Goal: Use online tool/utility: Utilize a website feature to perform a specific function

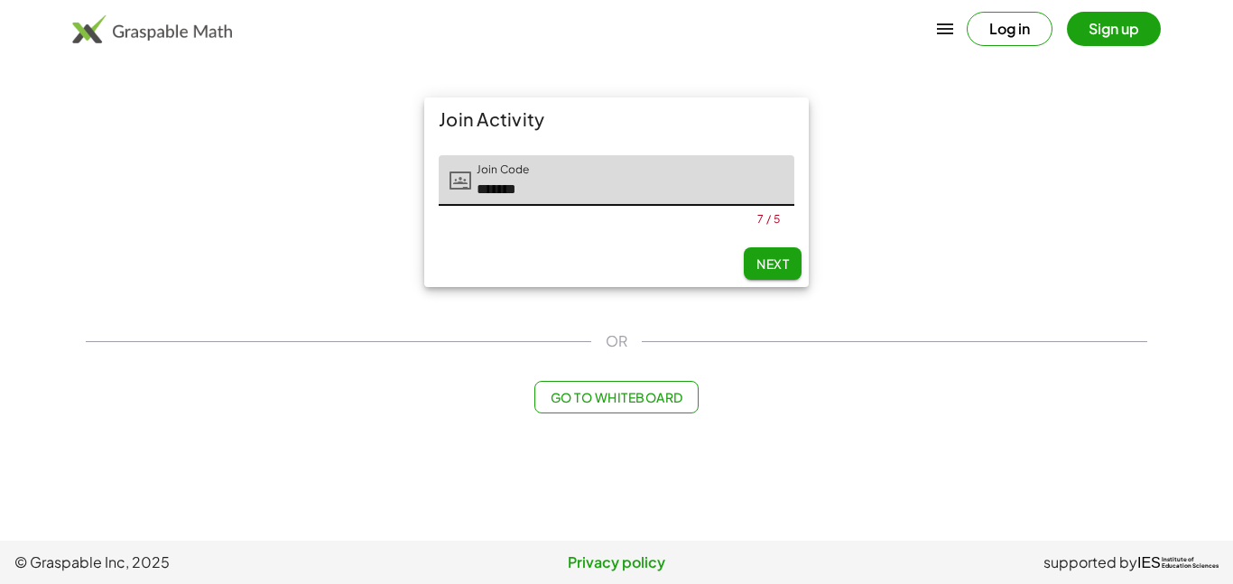
click at [773, 270] on span "Next" at bounding box center [772, 263] width 32 height 16
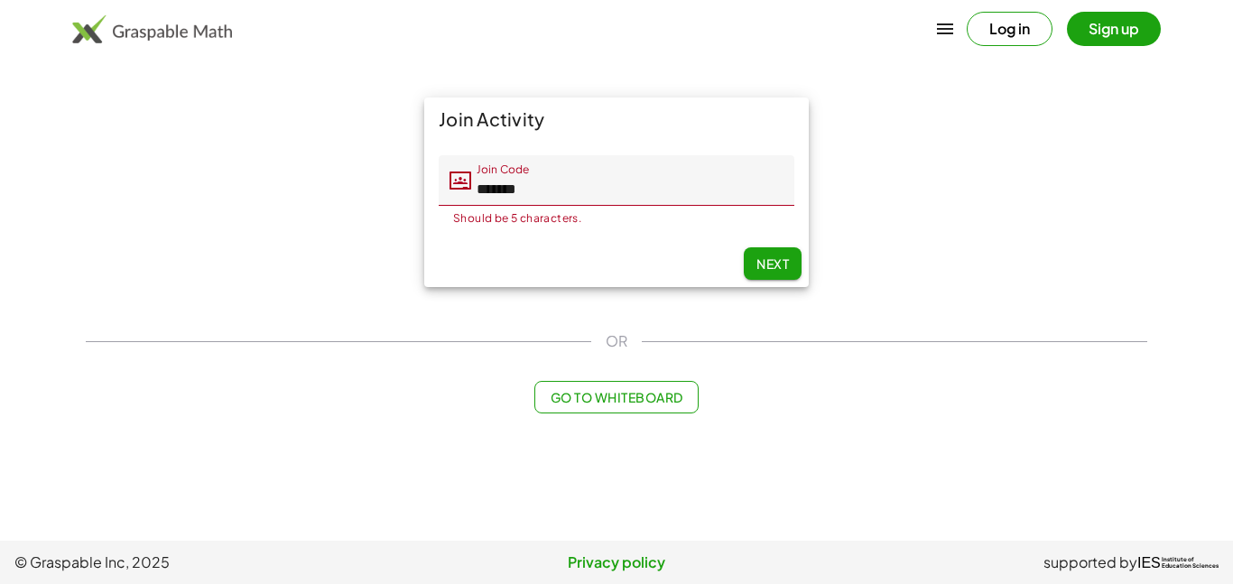
click at [603, 186] on input "*******" at bounding box center [632, 180] width 323 height 51
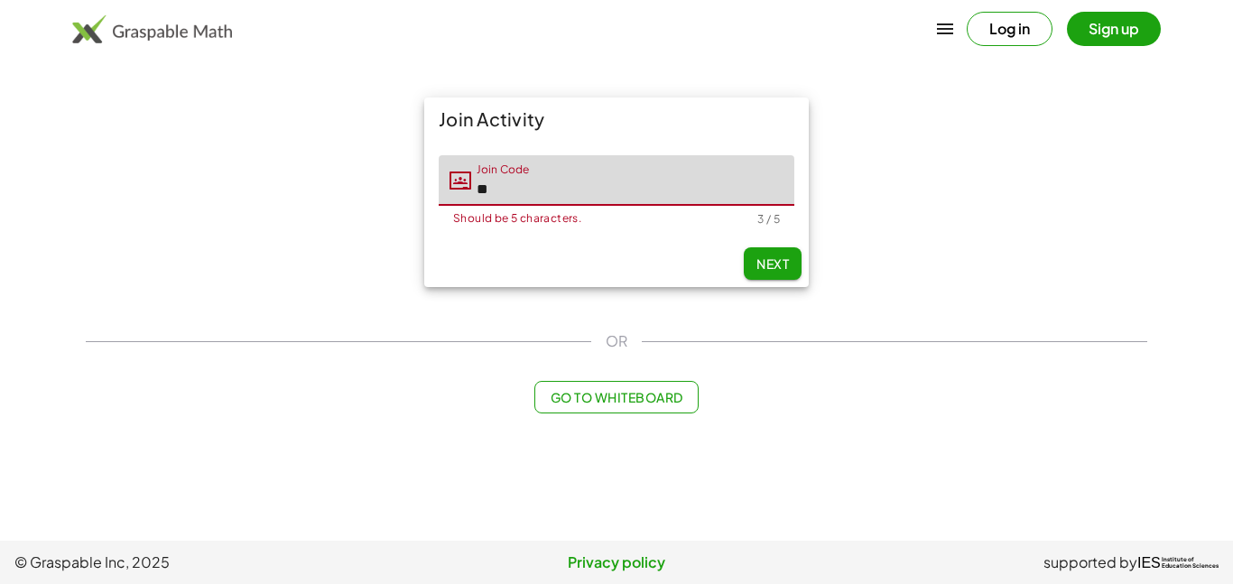
type input "*"
click at [764, 262] on span "Next" at bounding box center [772, 263] width 32 height 16
type input "*****"
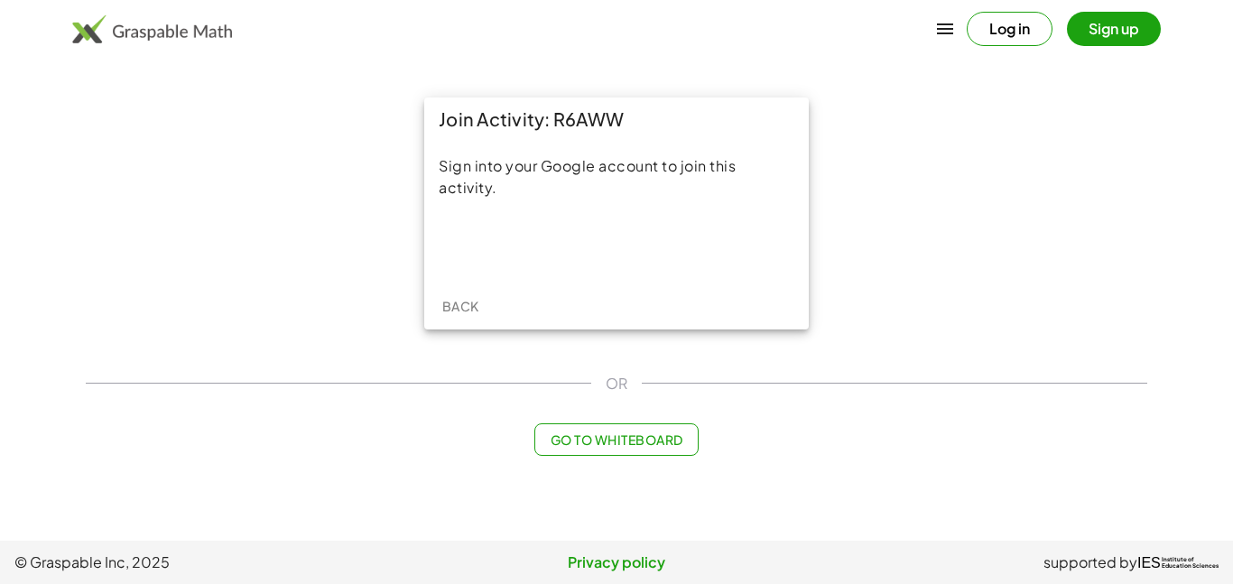
click at [463, 298] on span "Back" at bounding box center [459, 306] width 37 height 16
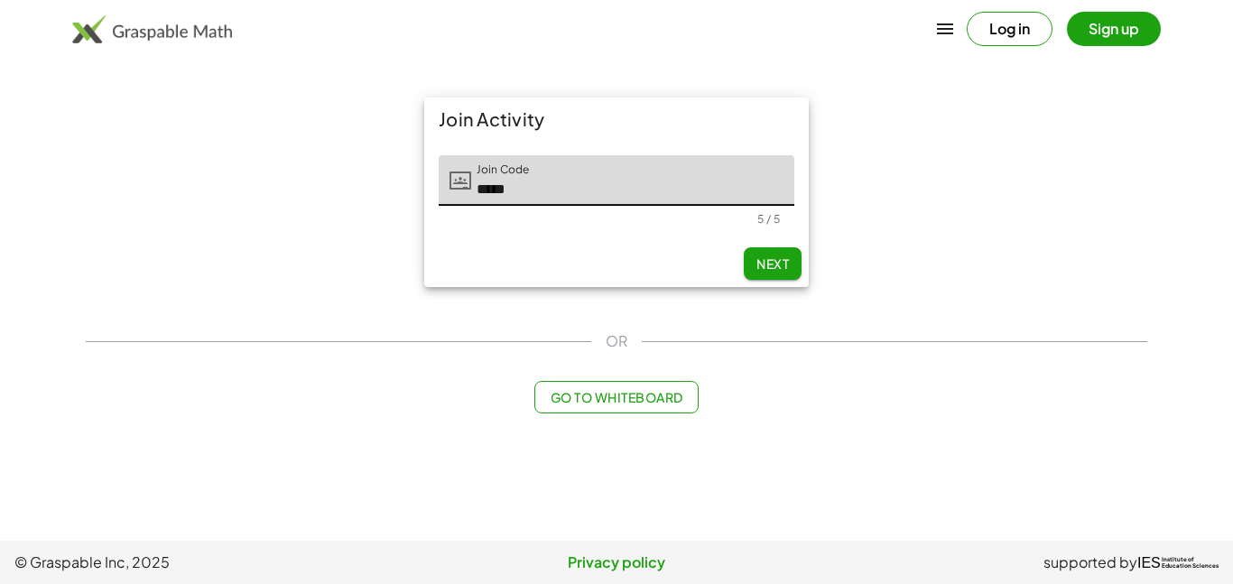
click at [614, 410] on button "Go to Whiteboard" at bounding box center [615, 397] width 163 height 32
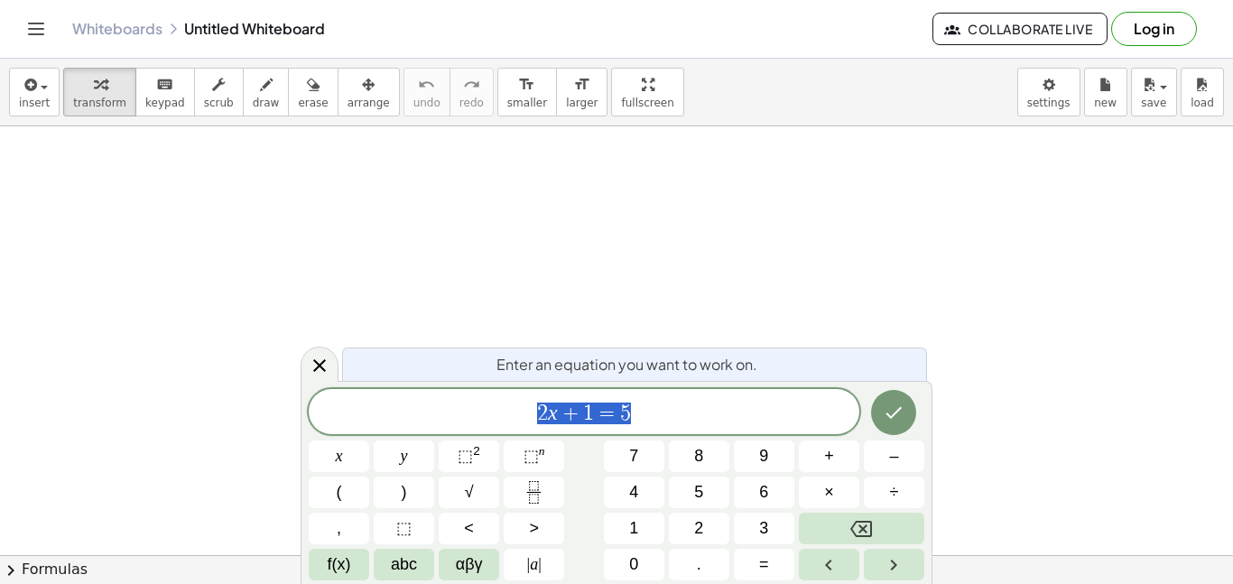
scroll to position [1, 0]
click at [883, 416] on icon "Done" at bounding box center [894, 413] width 22 height 22
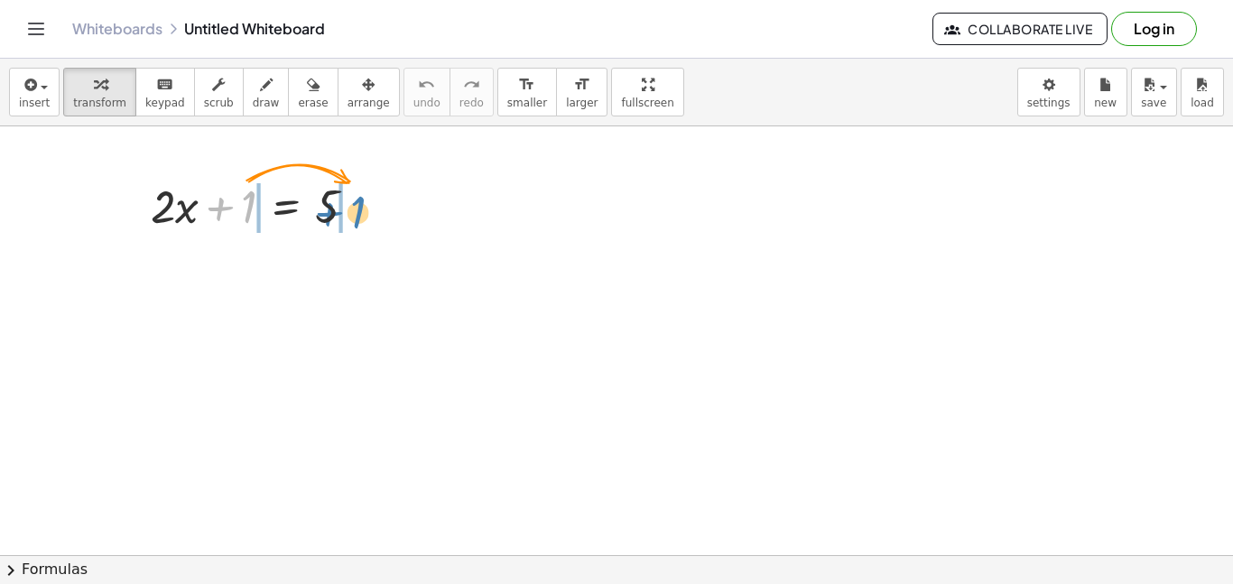
drag, startPoint x: 250, startPoint y: 201, endPoint x: 362, endPoint y: 207, distance: 112.0
click at [362, 207] on div at bounding box center [261, 204] width 238 height 61
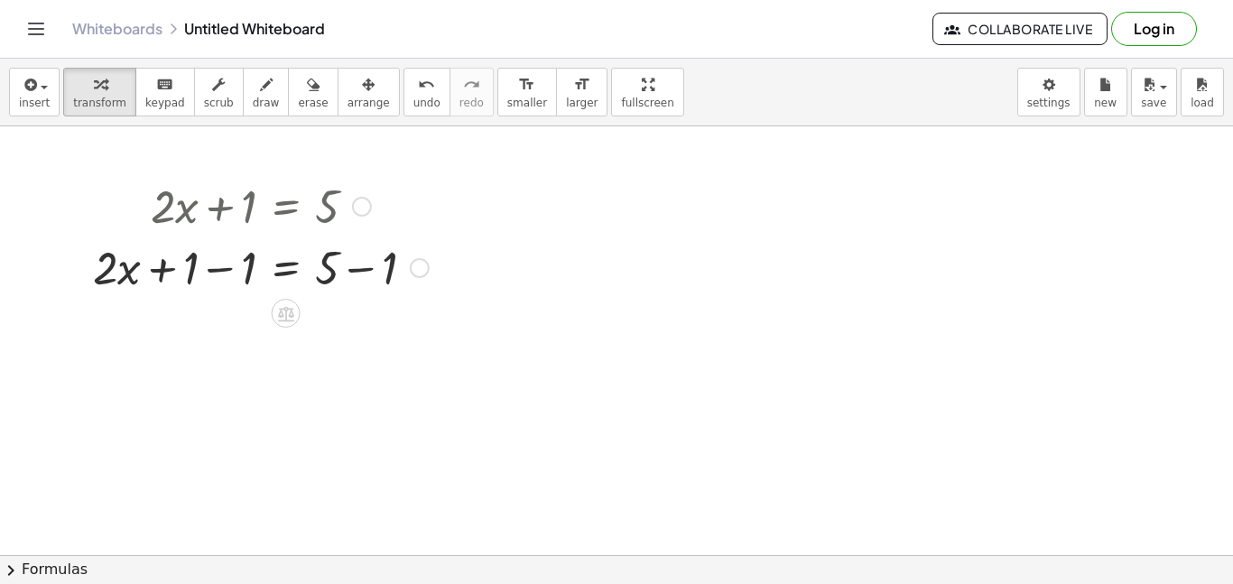
click at [359, 208] on div at bounding box center [362, 207] width 20 height 20
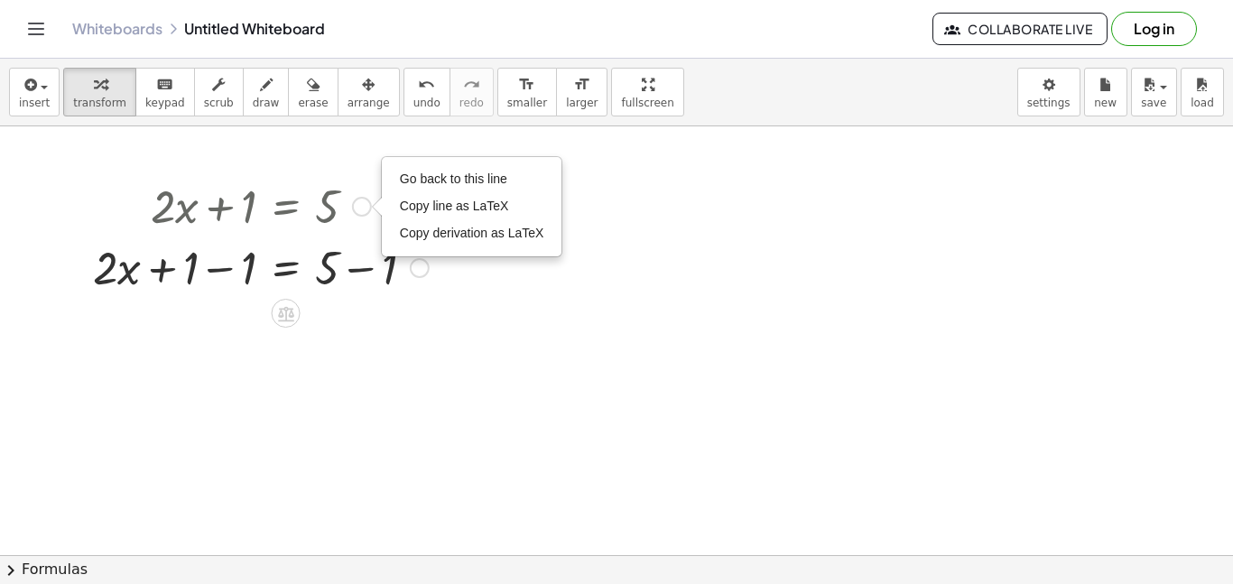
click at [314, 221] on div at bounding box center [261, 204] width 354 height 61
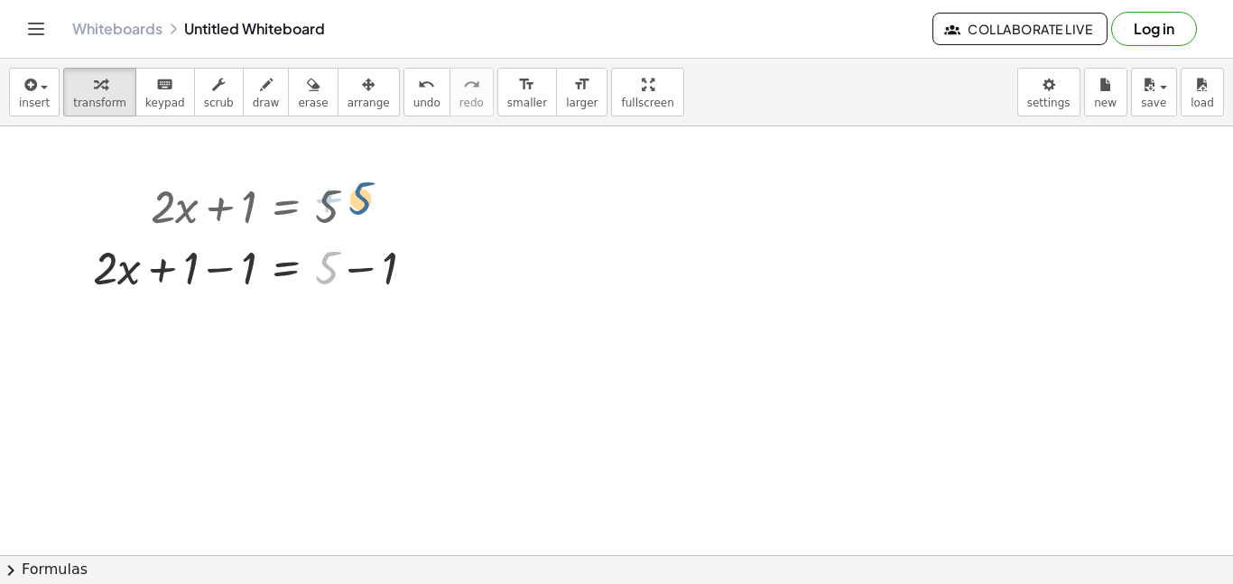
drag, startPoint x: 329, startPoint y: 273, endPoint x: 365, endPoint y: 200, distance: 81.5
click at [295, 313] on div at bounding box center [286, 313] width 29 height 29
click at [295, 313] on div "×" at bounding box center [286, 313] width 29 height 29
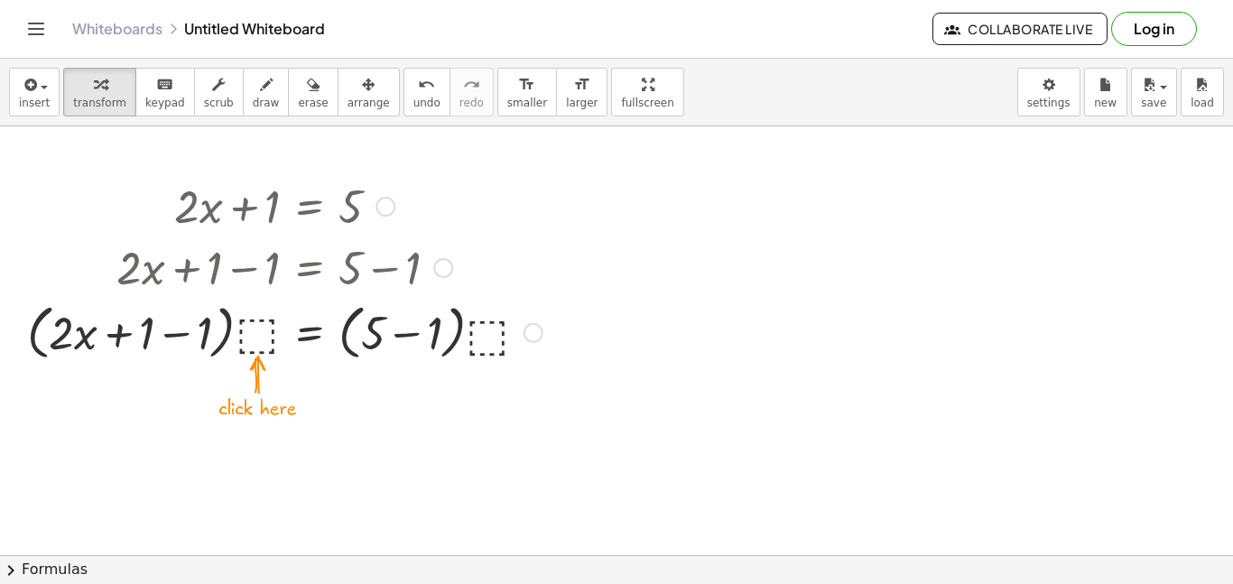
click at [262, 342] on div at bounding box center [284, 331] width 533 height 69
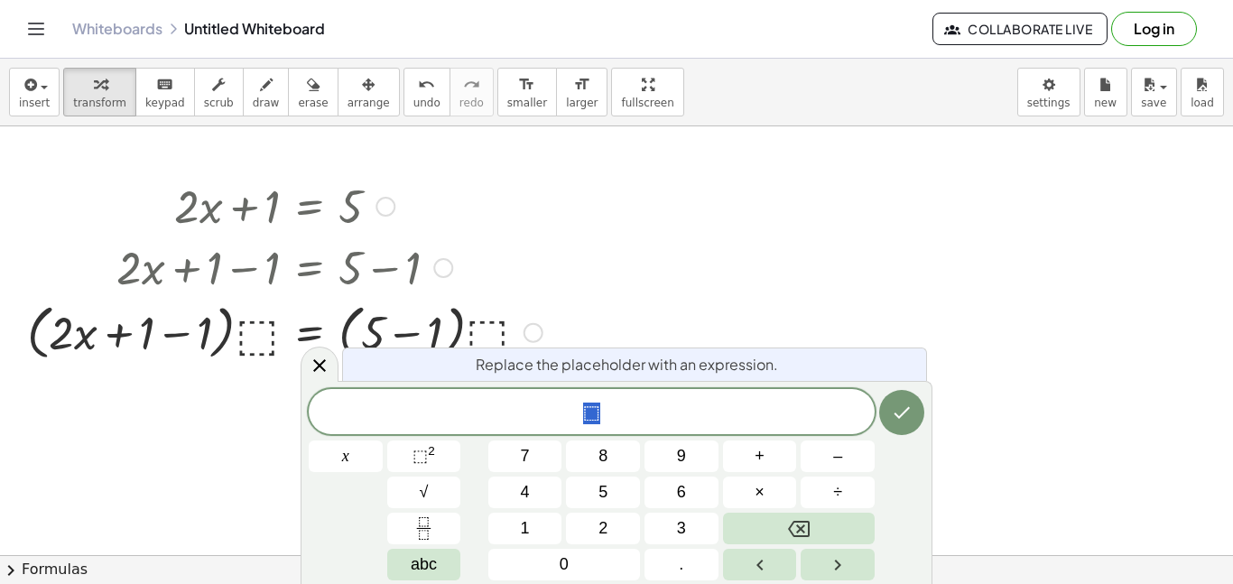
scroll to position [2, 0]
click at [58, 93] on div "insert select one: Math Expression Function Text Youtube Video Graphing Geometr…" at bounding box center [616, 93] width 1233 height 68
click at [68, 97] on button "transform" at bounding box center [99, 92] width 73 height 49
click at [420, 98] on button "undo undo" at bounding box center [426, 92] width 47 height 49
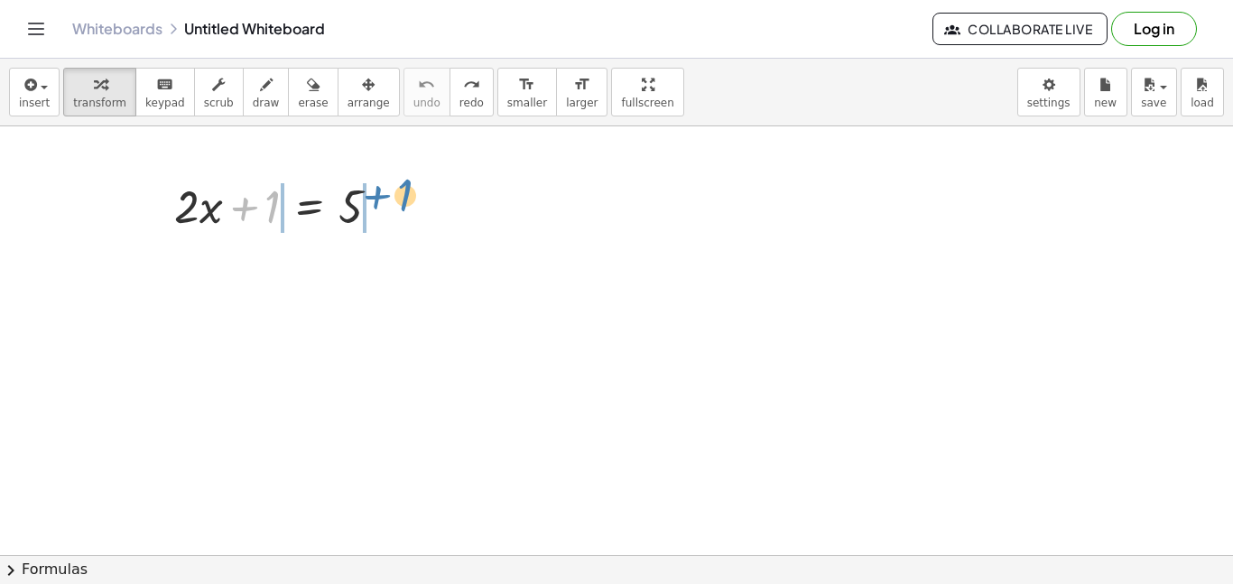
drag, startPoint x: 270, startPoint y: 211, endPoint x: 404, endPoint y: 200, distance: 134.9
click at [404, 200] on div at bounding box center [284, 204] width 533 height 61
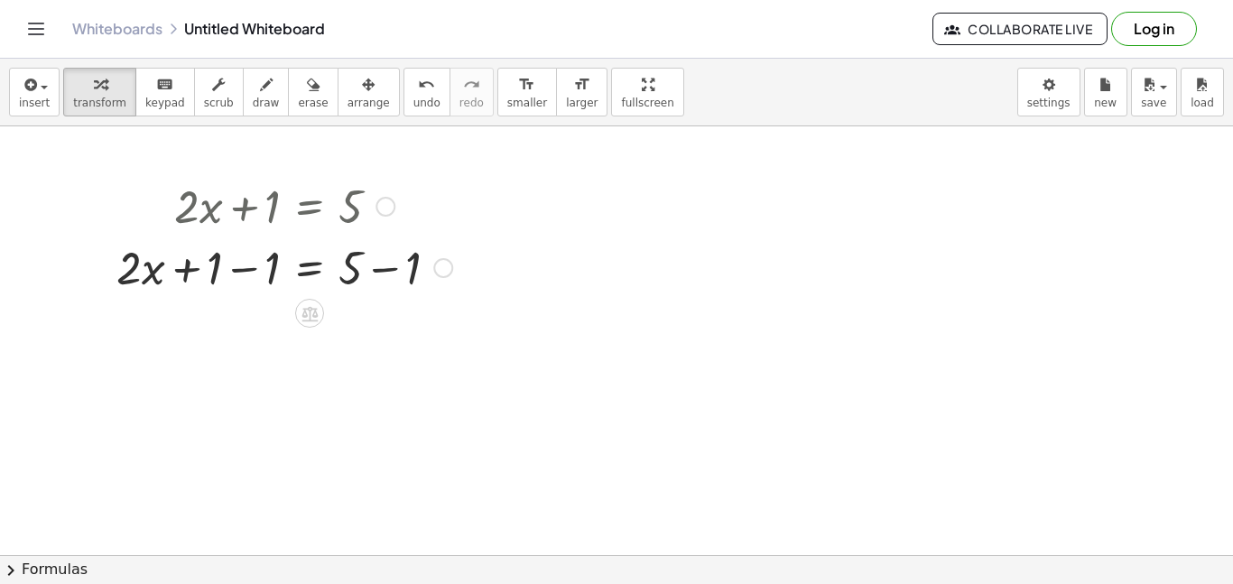
drag, startPoint x: 215, startPoint y: 202, endPoint x: 465, endPoint y: 255, distance: 255.6
click at [310, 207] on div "+ · 2 · x + 1 = 5 + · 2 · x = 5 + 1 − 1 + − 1 Go back to this line Copy line as…" at bounding box center [310, 207] width 0 height 0
drag, startPoint x: 139, startPoint y: 266, endPoint x: 474, endPoint y: 286, distance: 335.4
click at [474, 286] on div at bounding box center [284, 266] width 533 height 61
drag, startPoint x: 474, startPoint y: 286, endPoint x: 458, endPoint y: 286, distance: 16.2
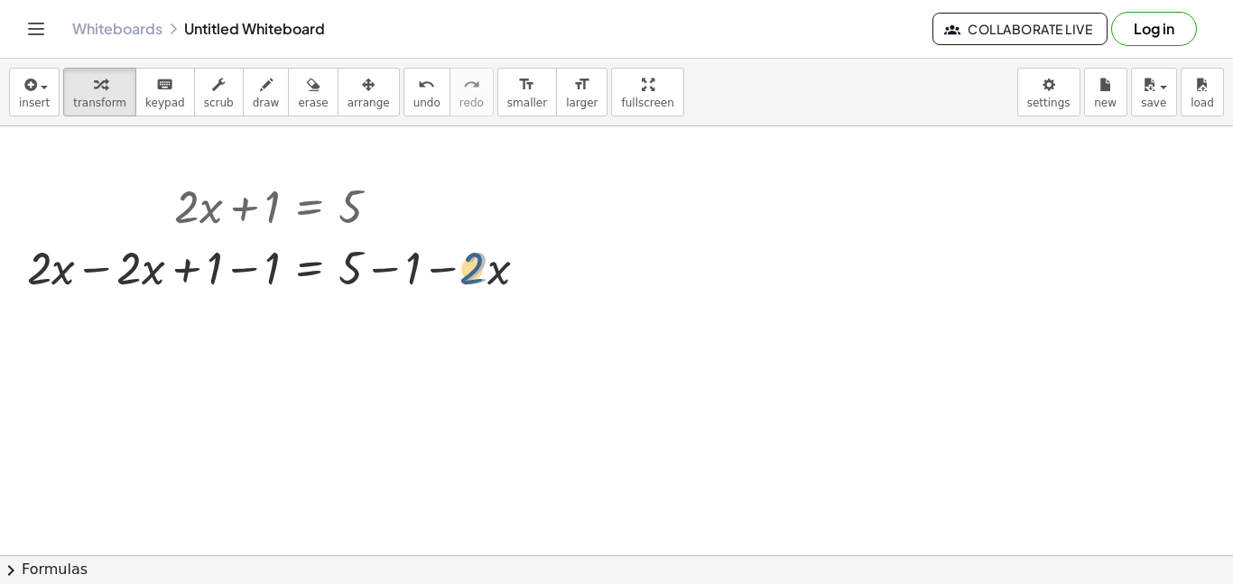
click at [458, 286] on div at bounding box center [284, 266] width 533 height 61
drag, startPoint x: 480, startPoint y: 279, endPoint x: 263, endPoint y: 300, distance: 218.5
click at [263, 300] on div "+ · 2 · x + 1 = 5 + · 2 · x + 1 − 1 = + 5 − 1 · 2 − · x = 5 + 1 − 1 + − 1 + · 2…" at bounding box center [278, 270] width 556 height 200
